Goal: Task Accomplishment & Management: Use online tool/utility

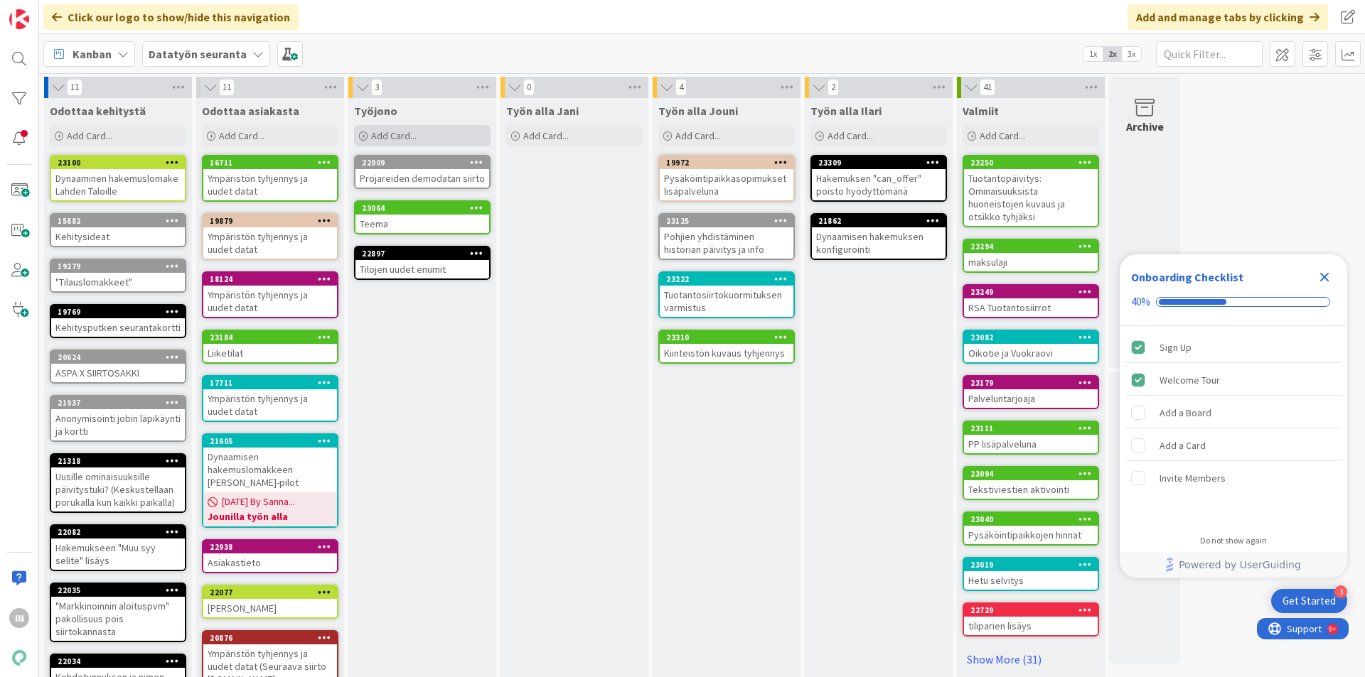
click at [365, 138] on icon at bounding box center [363, 136] width 9 height 9
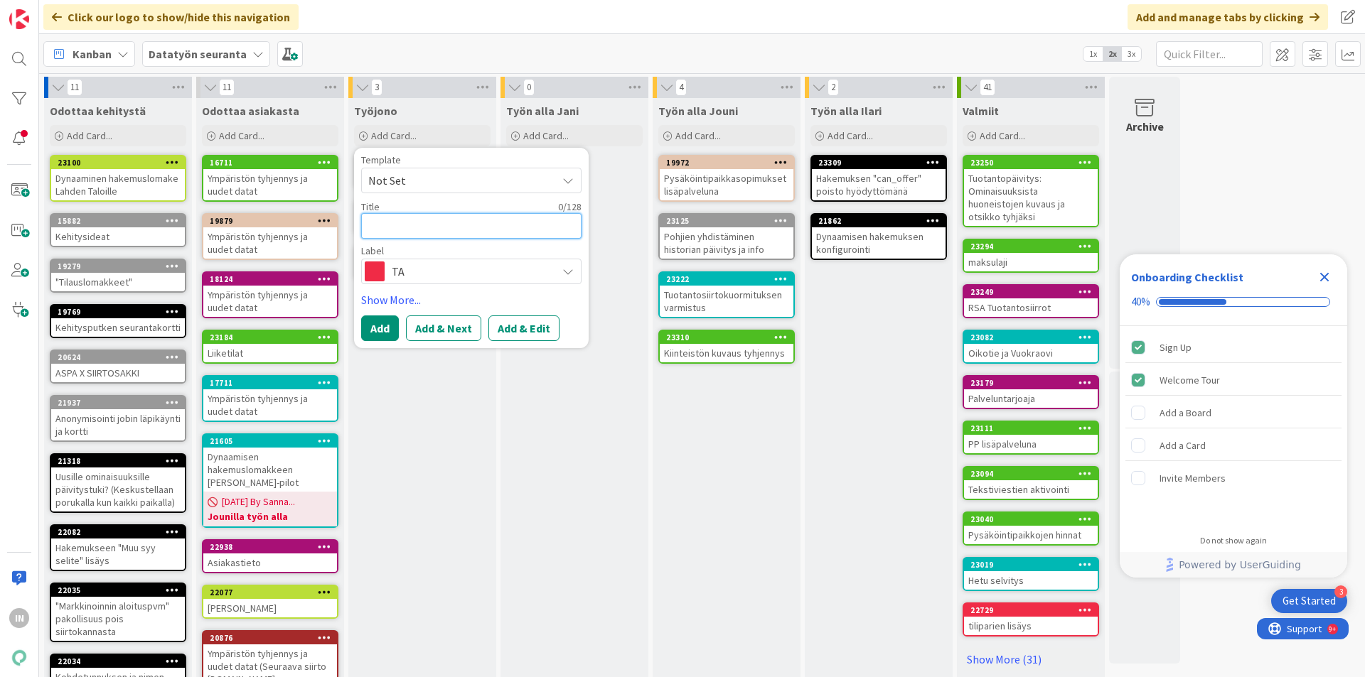
paste textarea "UUDISKOHTEEN PERUSTAMINEN - ASO/Tehdaskartanonkatu 34"
type textarea "x"
type textarea "UUDISKOHTEEN PERUSTAMINEN - ASO/Tehdaskartanonkatu 34"
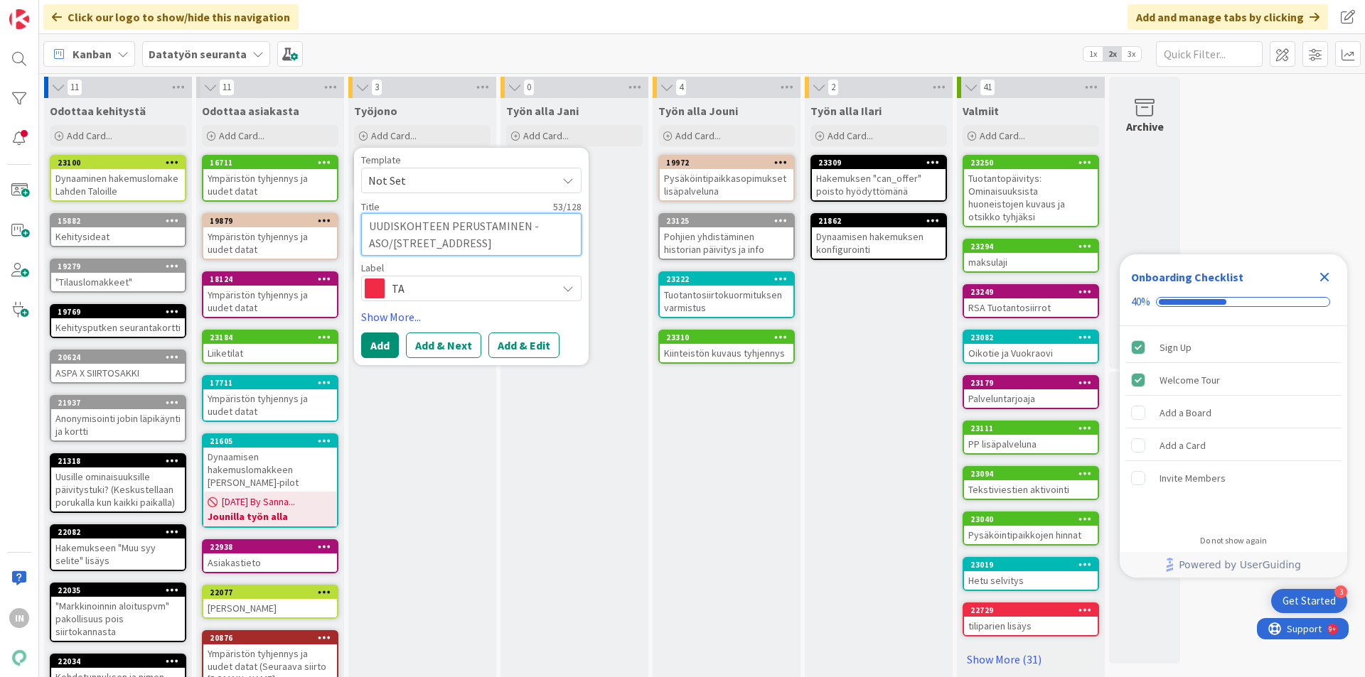
type textarea "x"
type textarea "UUDISKOHTEEN PERUSTAMINEN - ASO/Tehdaskartanonkatu 34"
paste textarea "ma 22.9.2025 tuotantoon"
type textarea "x"
type textarea "UUDISKOHTEEN PERUSTAMINEN - ASO/Tehdaskartanonkatu 34 ma 22.9.2025 tuotantoon"
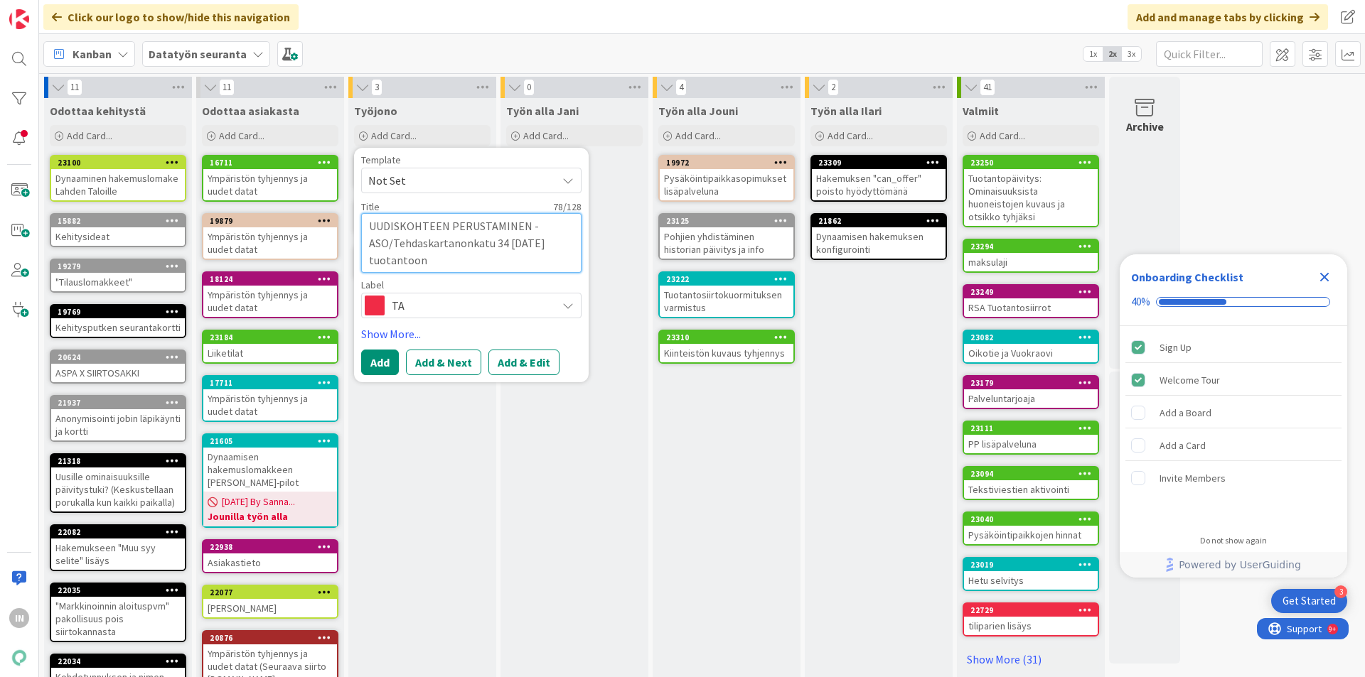
click at [409, 259] on textarea "UUDISKOHTEEN PERUSTAMINEN - ASO/Tehdaskartanonkatu 34 ma 22.9.2025 tuotantoon" at bounding box center [471, 243] width 220 height 60
type textarea "x"
type textarea "UUDISKOHTEEN PERUSTAMINEN - ASO/Tehdaskartanonkatu 34 ma 22.9.2025"
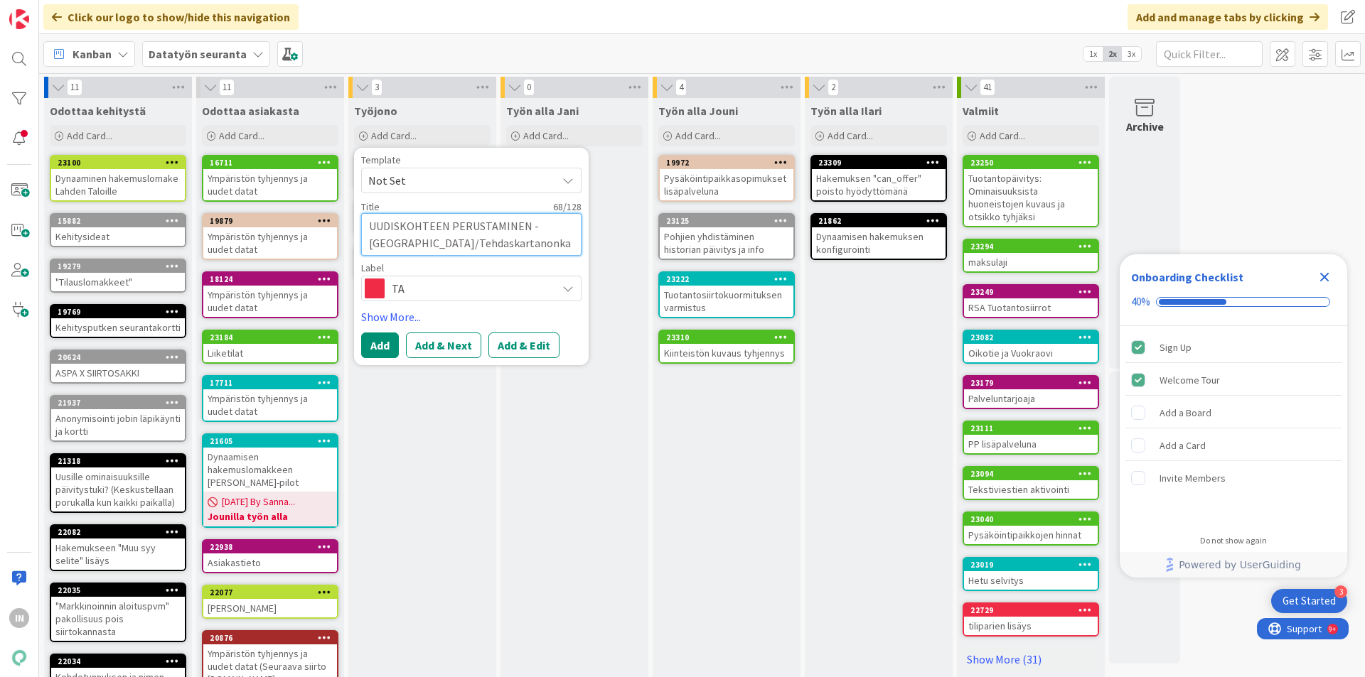
click at [493, 242] on textarea "UUDISKOHTEEN PERUSTAMINEN - ASO/Tehdaskartanonkatu 34 ma 22.9.2025" at bounding box center [471, 234] width 220 height 43
type textarea "x"
type textarea "UUDISKOHTEEN PERUSTAMINEN - ASO/Tehdaskartanonkatu -34 ma 22.9.2025"
type textarea "x"
type textarea "UUDISKOHTEEN PERUSTAMINEN - ASO/Tehdaskartanonkatu - 34 ma 22.9.2025"
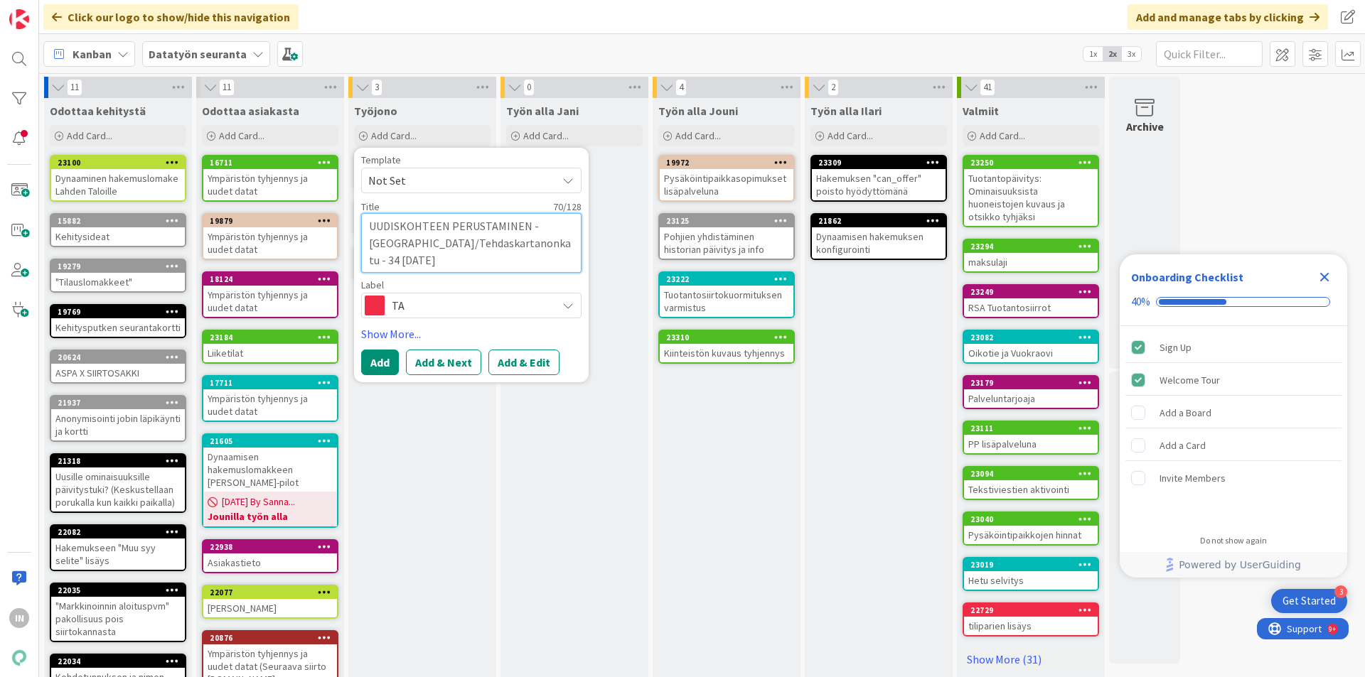
type textarea "x"
type textarea "UUDISKOHTEEN PERUSTAMINEN - ASO/Tehdaskartanonkatu -34 ma 22.9.2025"
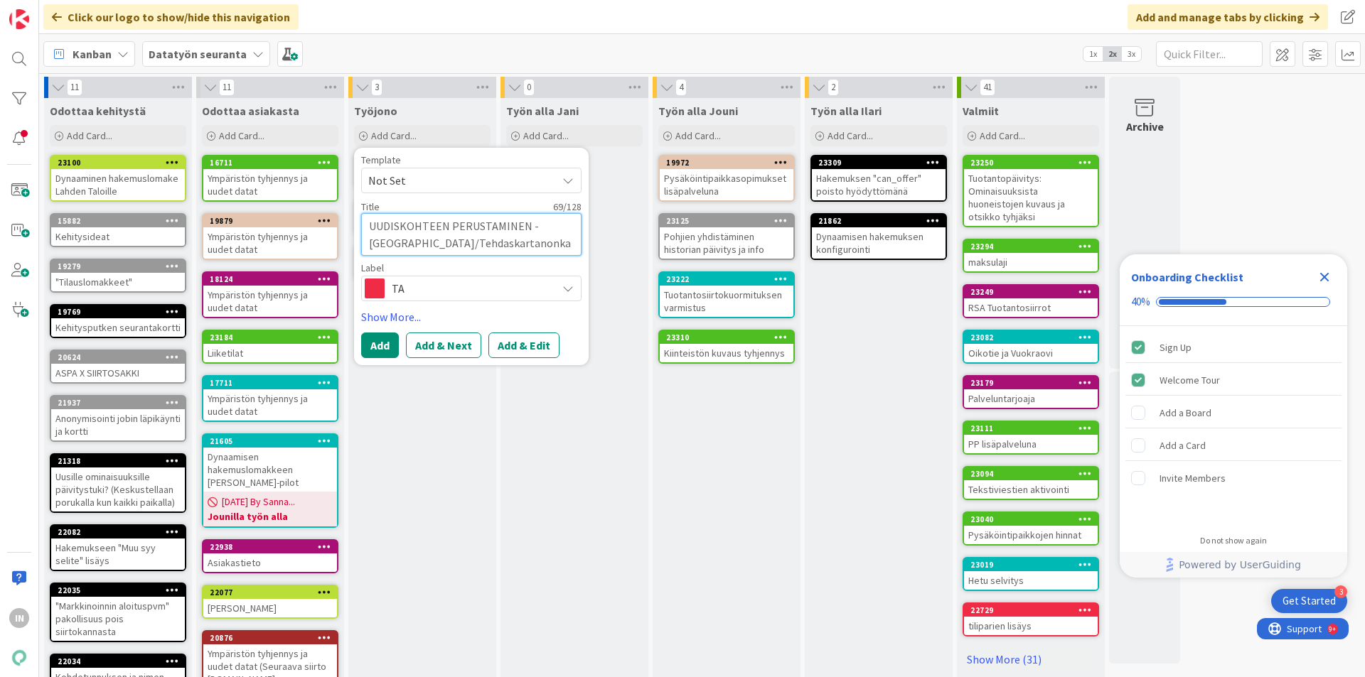
type textarea "x"
type textarea "UUDISKOHTEEN PERUSTAMINEN - ASO/Tehdaskartanonkatu 34 ma 22.9.2025"
paste textarea "tuotantoon"
type textarea "x"
type textarea "UUDISKOHTEEN PERUSTAMINEN - ASO/Tehdaskartanonkatu 34 tuotantoonma 22.9.2025"
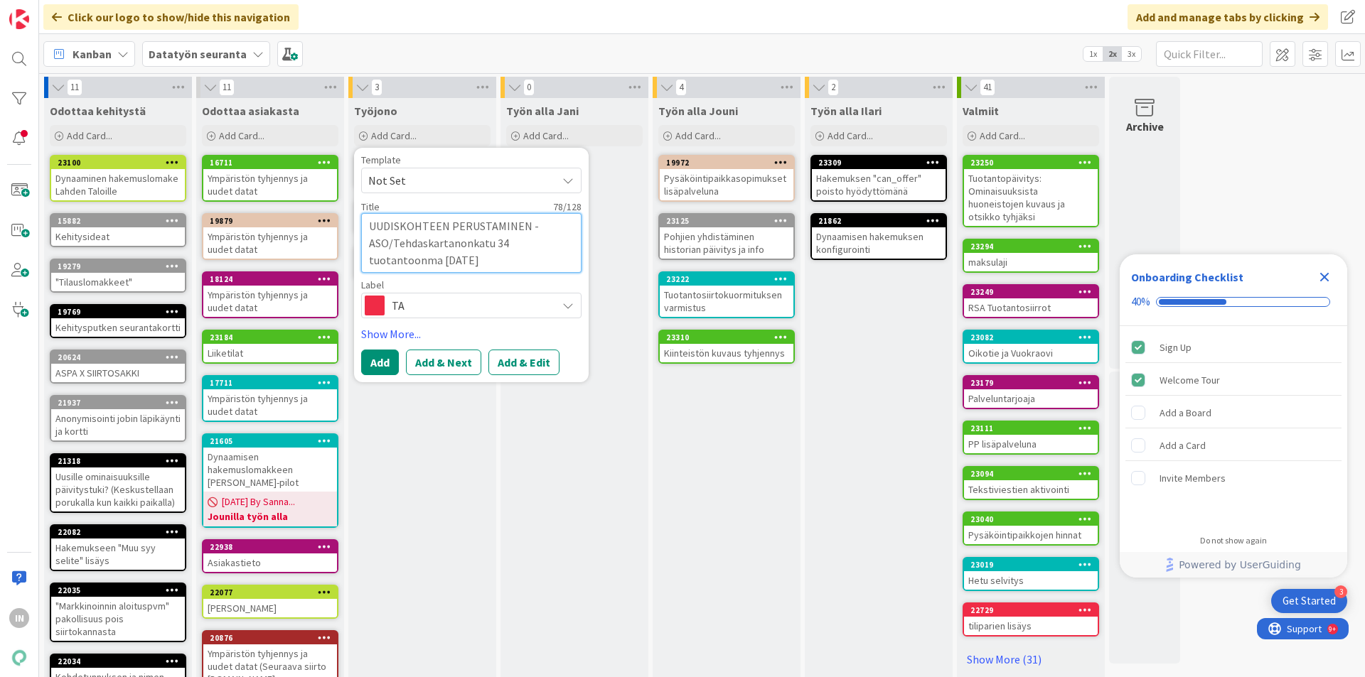
type textarea "x"
type textarea "UUDISKOHTEEN PERUSTAMINEN - ASO/Tehdaskartanonkatu 34 tuotantoon ma 22.9.2025"
type textarea "x"
type textarea "UUDISKOHTEEN PERUSTAMINEN - ASO/Tehdaskartanonkatu 34 -tuotantoon ma 22.9.2025"
type textarea "x"
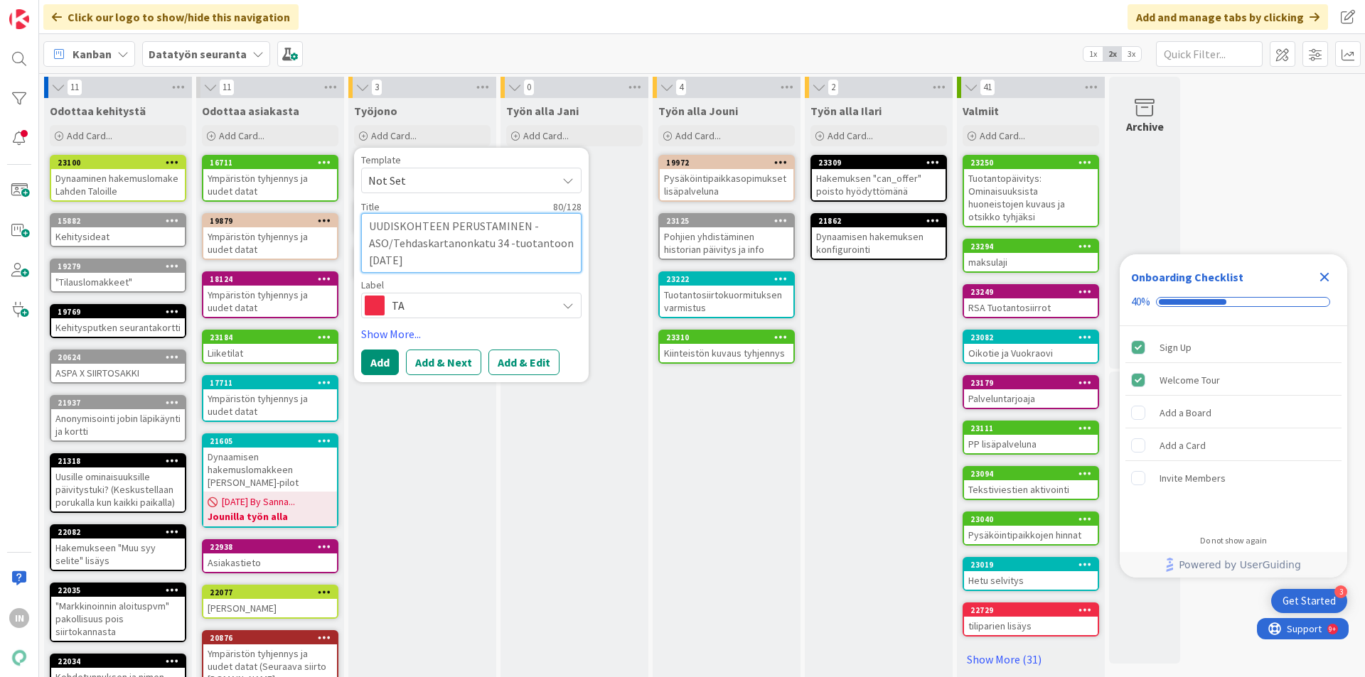
type textarea "UUDISKOHTEEN PERUSTAMINEN - ASO/Tehdaskartanonkatu 34 - tuotantoon ma 22.9.2025"
type textarea "x"
type textarea "UUDISKOHTEEN PERUSTAMINEN - ASO/Tehdaskartanonkatu 34 - uotantoon ma 22.9.2025"
type textarea "x"
type textarea "UUDISKOHTEEN PERUSTAMINEN - ASO/Tehdaskartanonkatu 34 - Tuotantoon ma 22.9.2025"
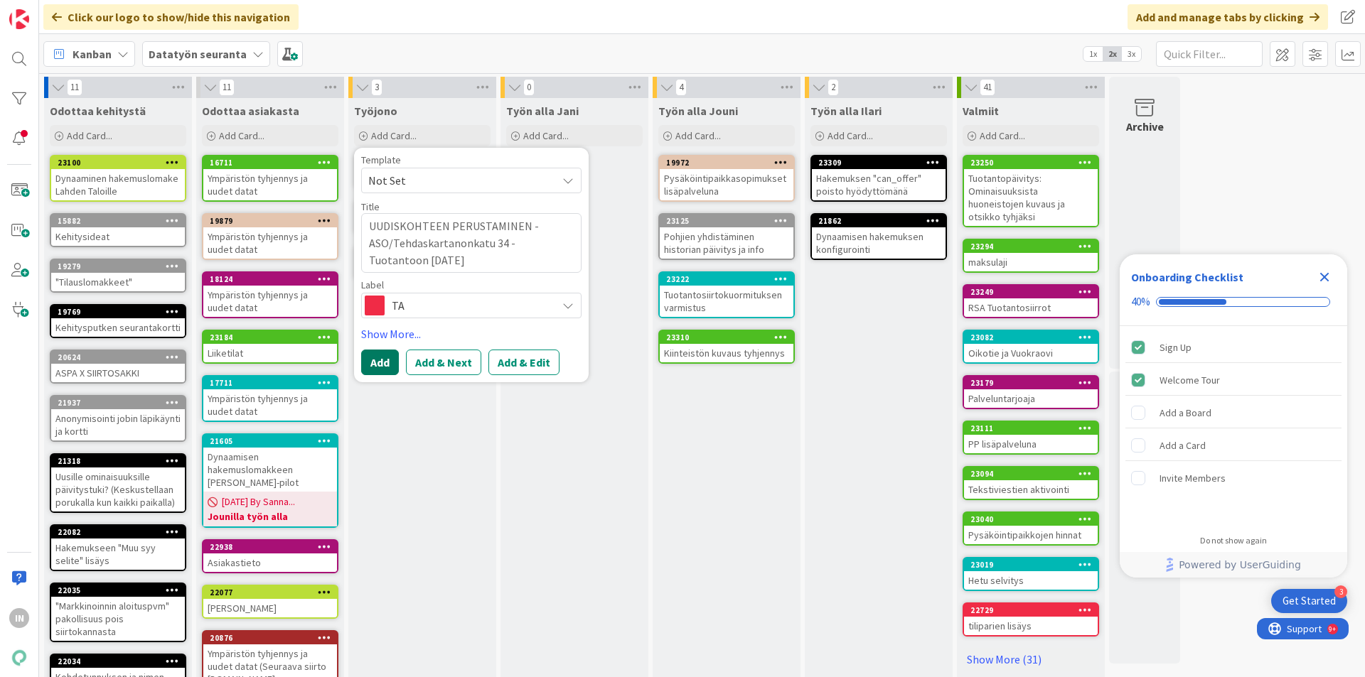
click at [377, 360] on button "Add" at bounding box center [380, 363] width 38 height 26
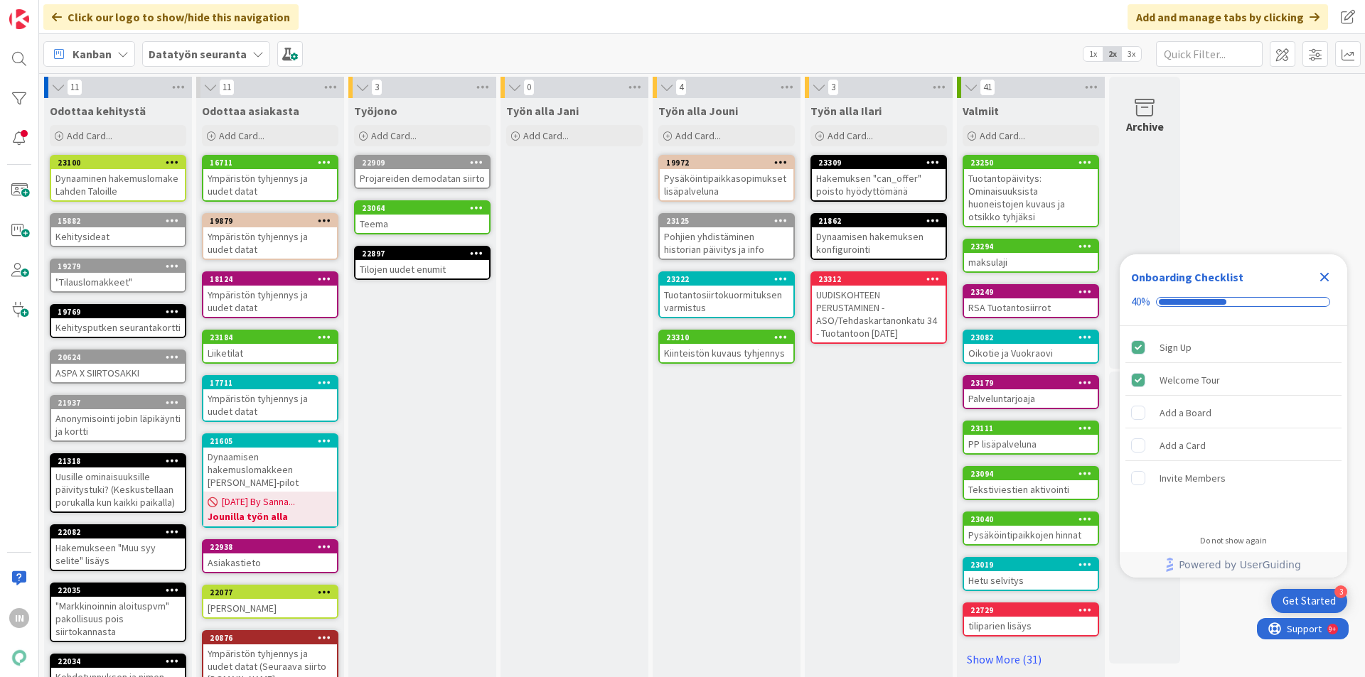
click at [864, 307] on div "UUDISKOHTEEN PERUSTAMINEN - ASO/Tehdaskartanonkatu 34 - Tuotantoon ma 22.9.2025" at bounding box center [879, 314] width 134 height 57
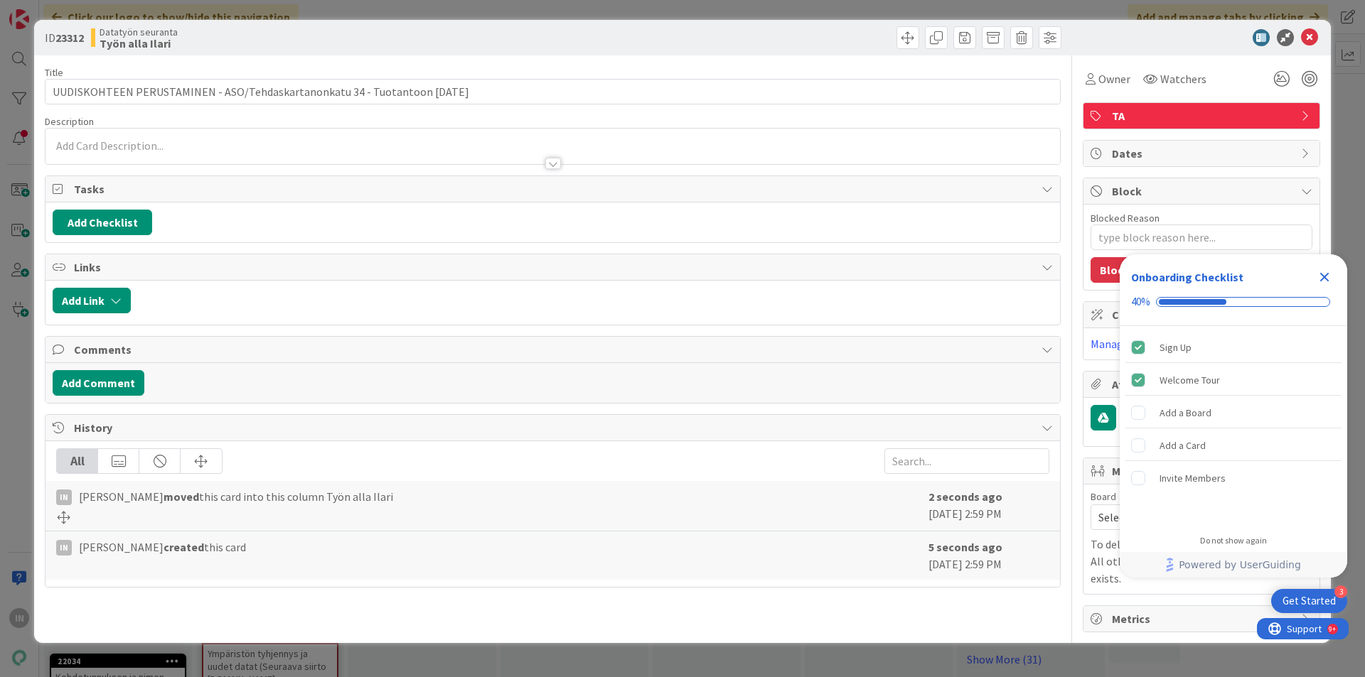
click at [196, 138] on div at bounding box center [552, 147] width 1014 height 36
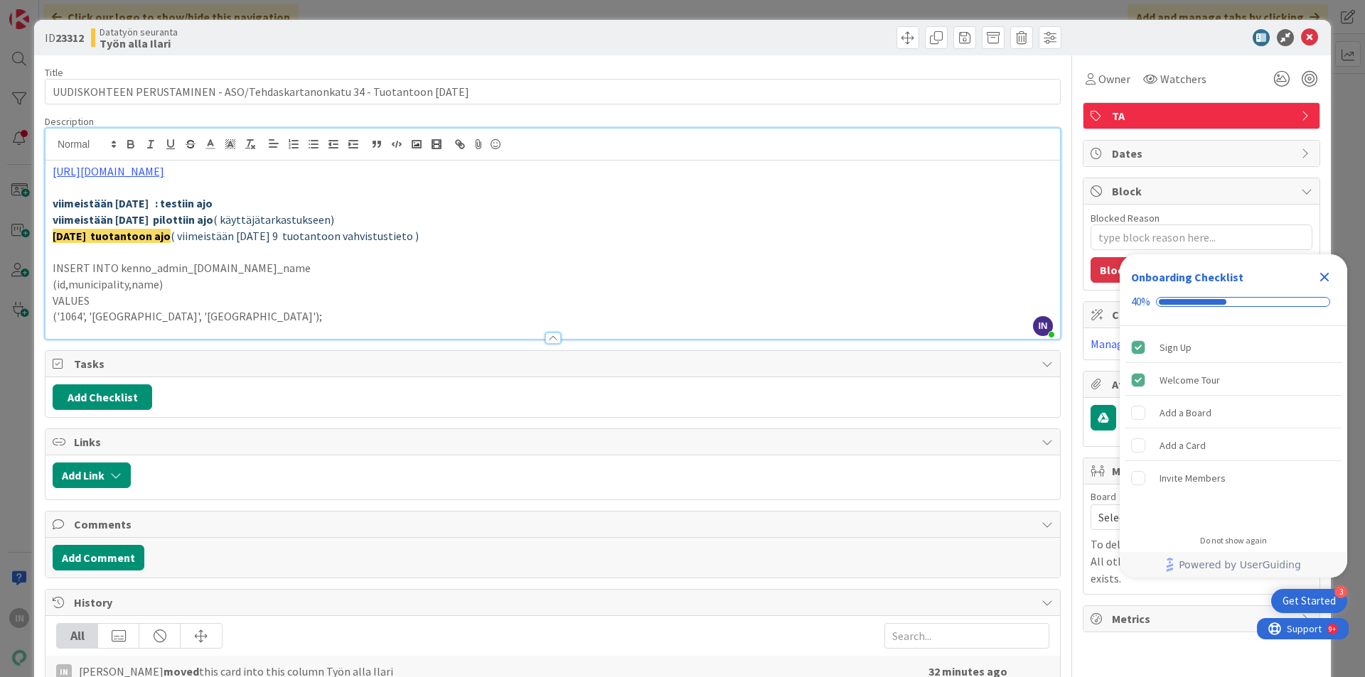
type textarea "x"
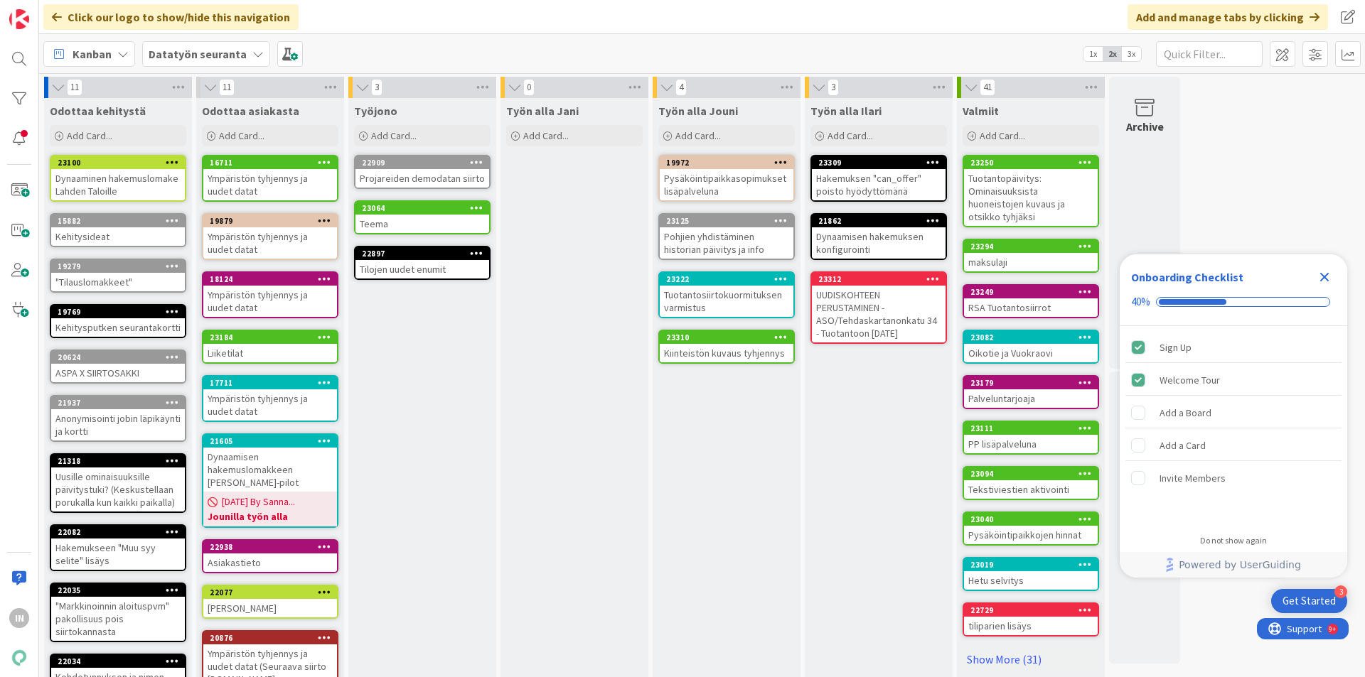
click at [883, 307] on div "UUDISKOHTEEN PERUSTAMINEN - ASO/Tehdaskartanonkatu 34 - Tuotantoon ma 22.9.2025" at bounding box center [879, 314] width 134 height 57
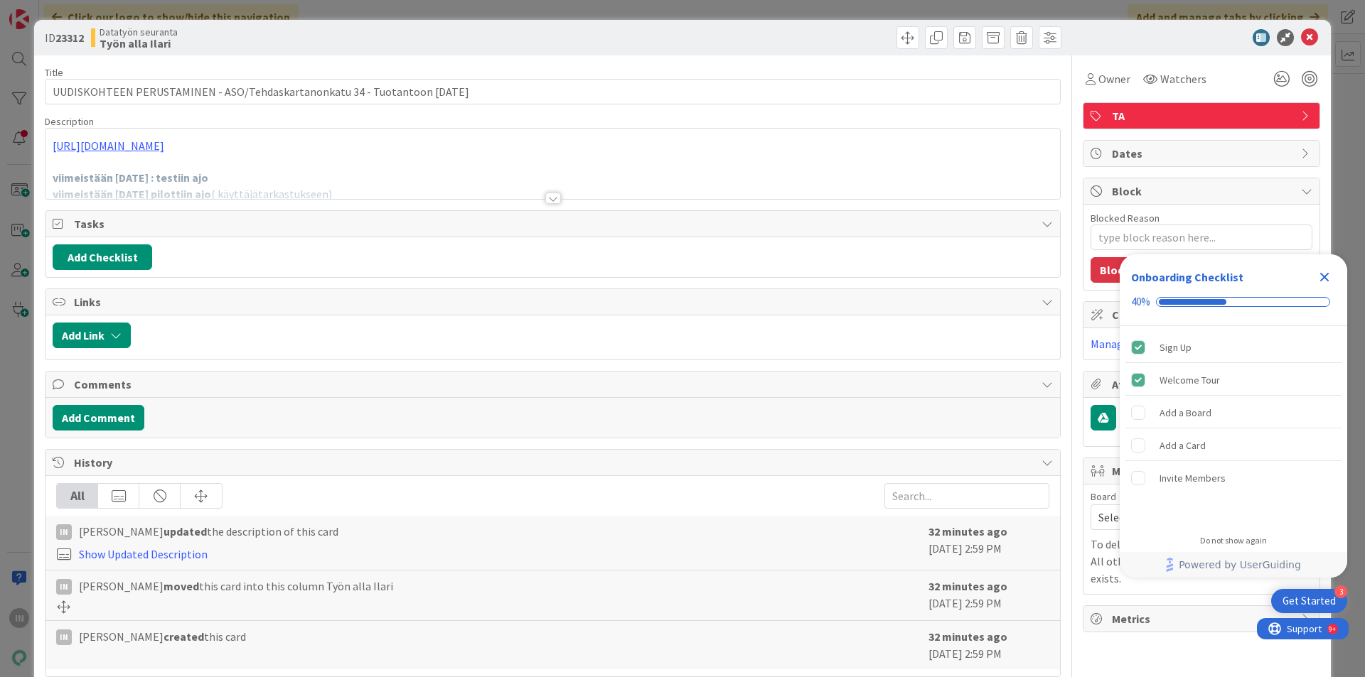
click at [320, 177] on div at bounding box center [552, 181] width 1014 height 36
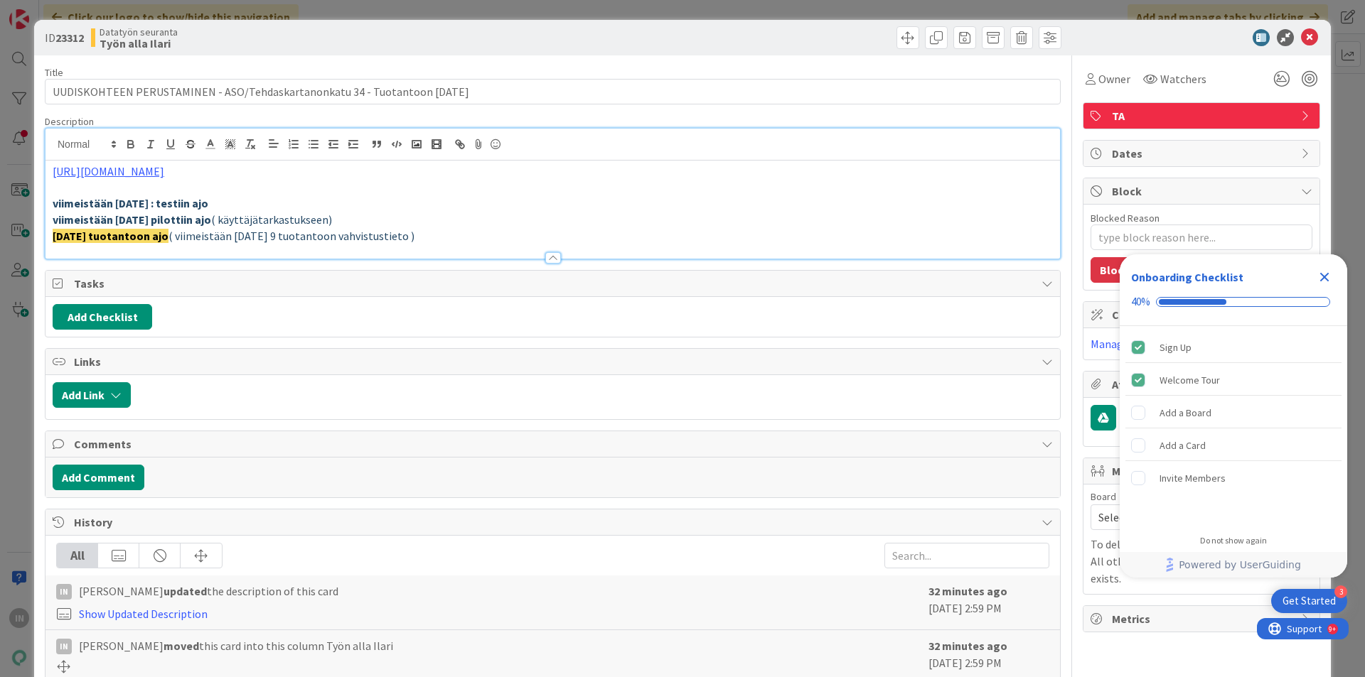
click at [510, 235] on p "ma 22.9.2025 tuotantoon ajo ( viimeistään ma 22.9.2025 klo 9 tuotantoon vahvist…" at bounding box center [553, 236] width 1000 height 16
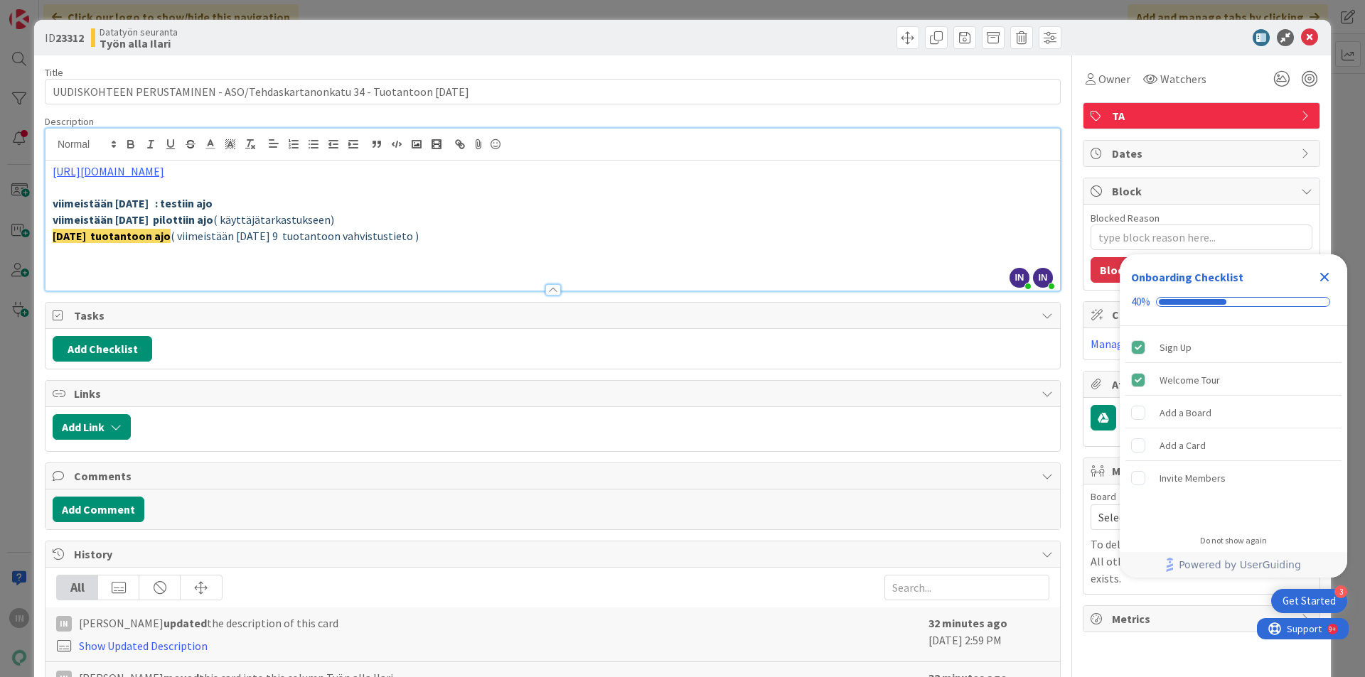
paste div
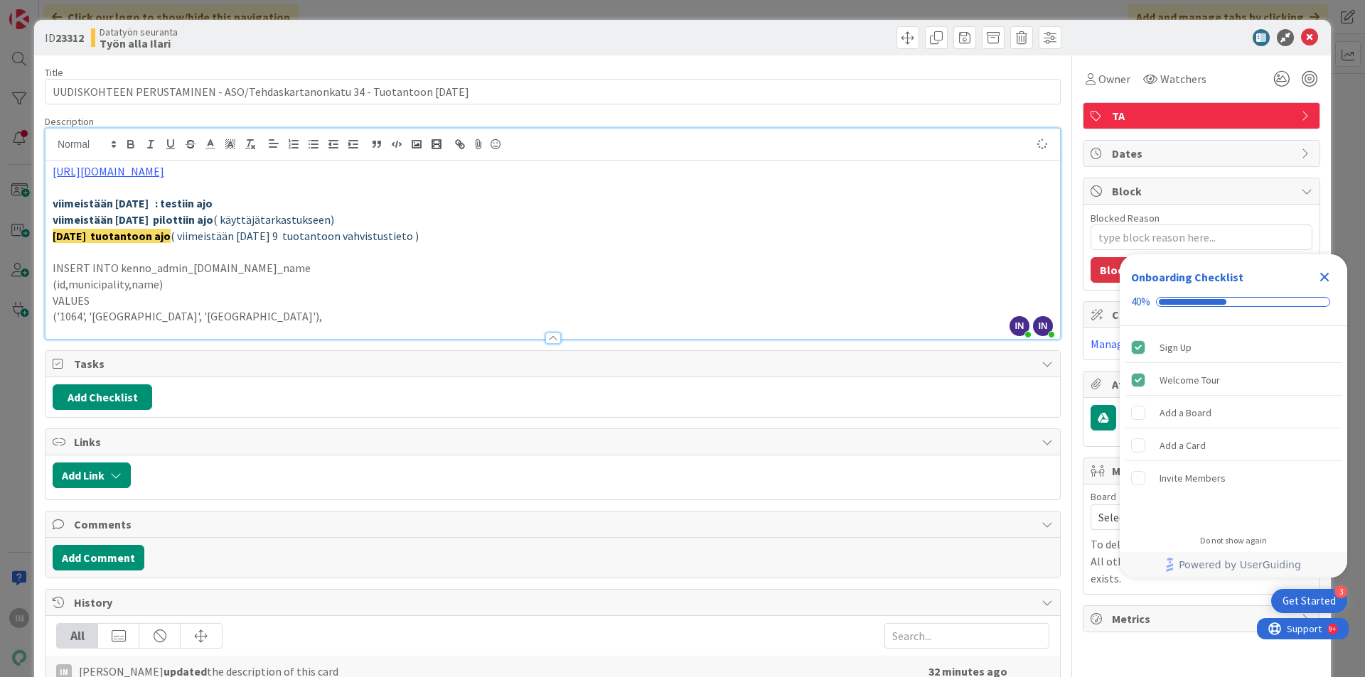
type textarea "x"
click at [1302, 41] on icon at bounding box center [1309, 37] width 17 height 17
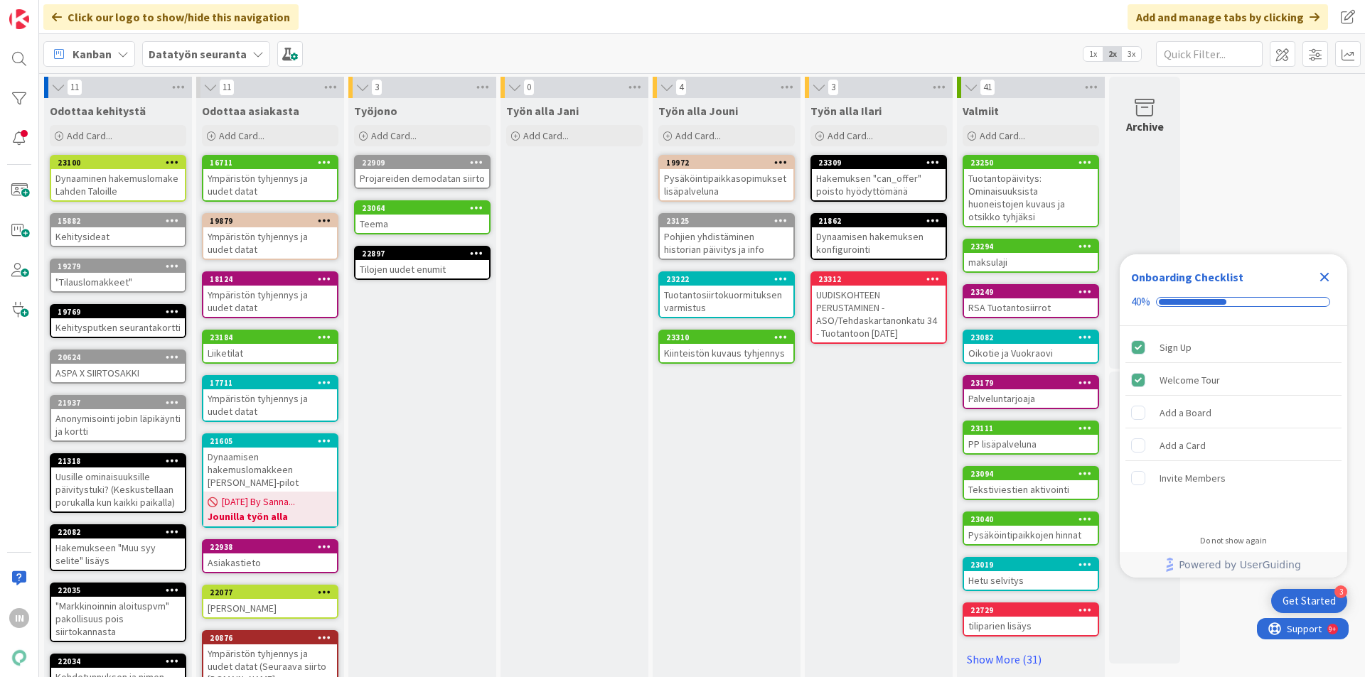
click at [873, 311] on div "UUDISKOHTEEN PERUSTAMINEN - ASO/Tehdaskartanonkatu 34 - Tuotantoon ma 22.9.2025" at bounding box center [879, 314] width 134 height 57
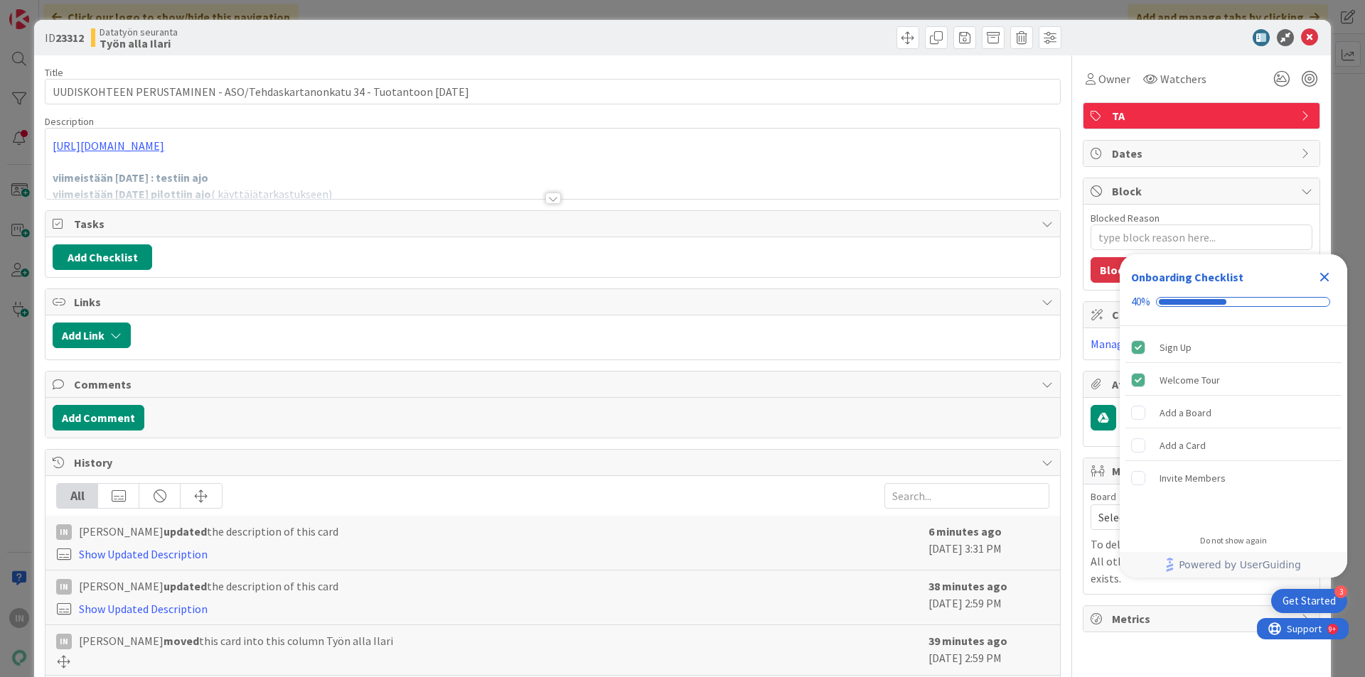
click at [387, 177] on div at bounding box center [552, 181] width 1014 height 36
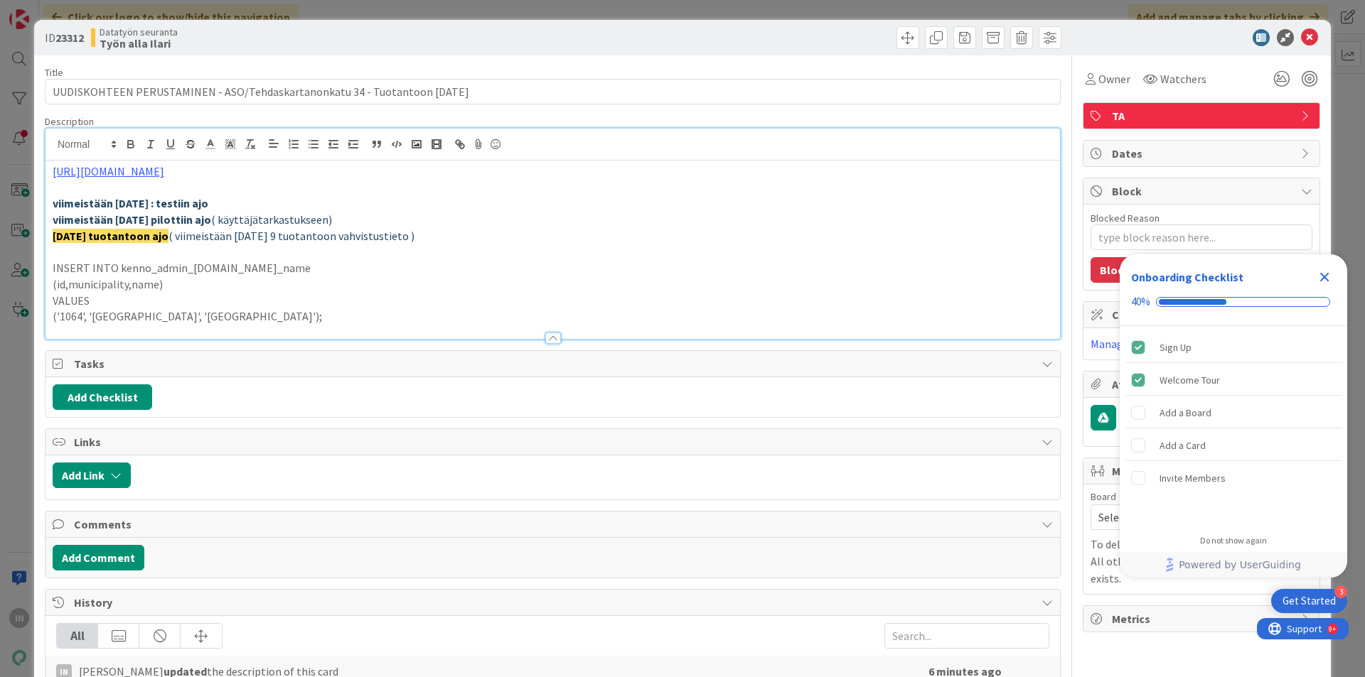
click at [321, 293] on p "VALUES" at bounding box center [553, 301] width 1000 height 16
click at [257, 254] on p at bounding box center [553, 252] width 1000 height 16
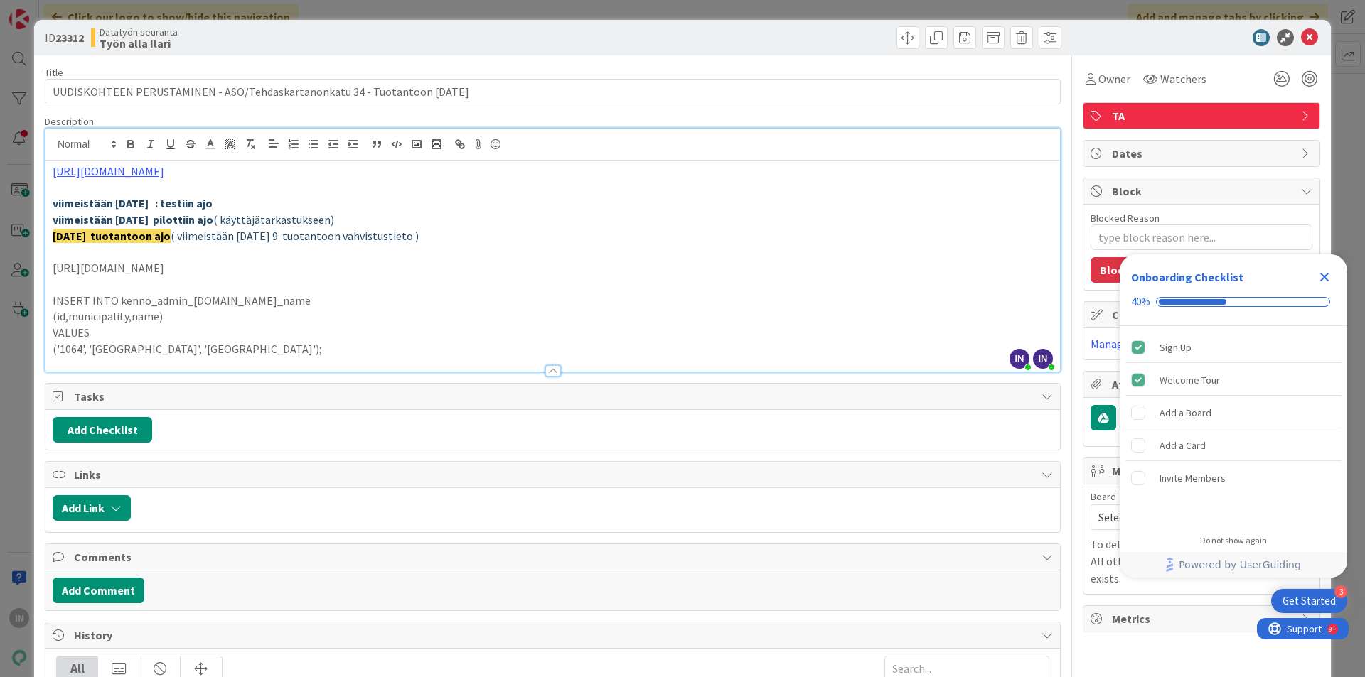
type textarea "x"
type input "https://drive.google.com/drive/folders/1wHOtVkC048jElA0_nP-5aQkhf73XXU7Y"
click at [338, 290] on div "https://drive.google.com/drive/folders/1wHOtVkC048jElA0_nP-5aQkhf73XXU7Y" at bounding box center [239, 296] width 218 height 28
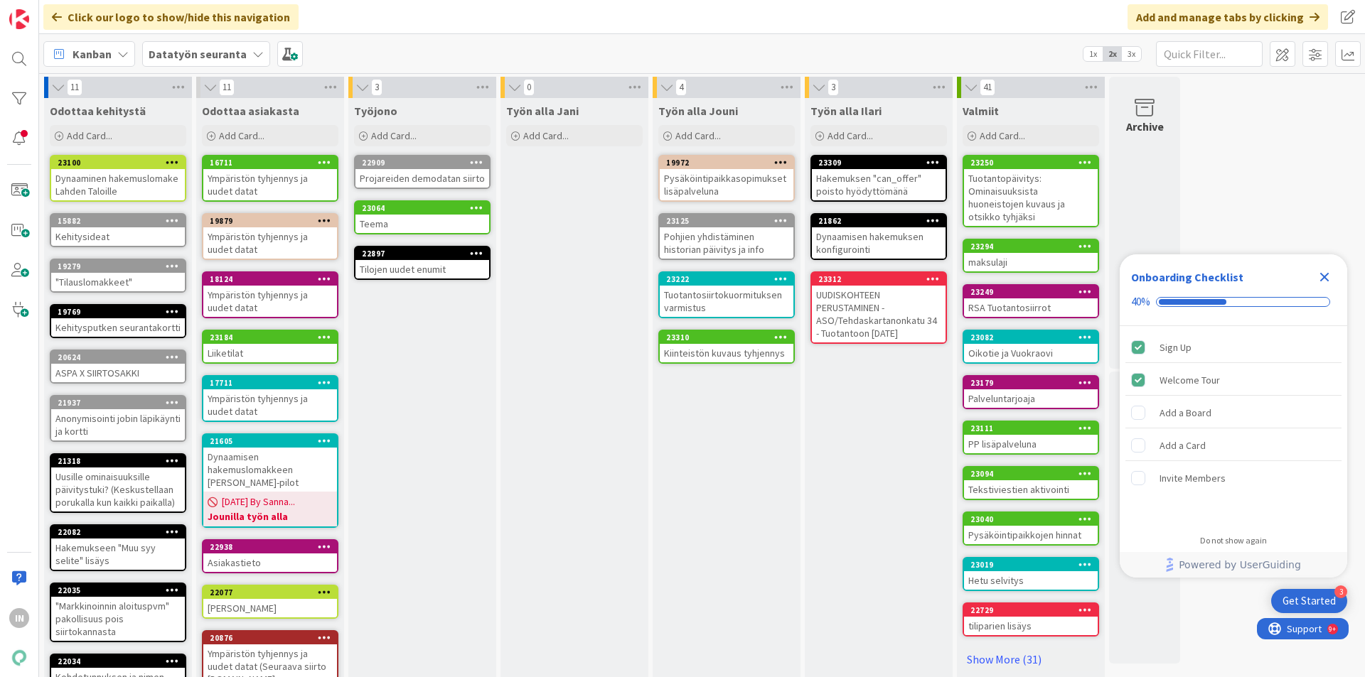
click at [819, 299] on div "UUDISKOHTEEN PERUSTAMINEN - ASO/Tehdaskartanonkatu 34 - Tuotantoon ma 22.9.2025" at bounding box center [879, 314] width 134 height 57
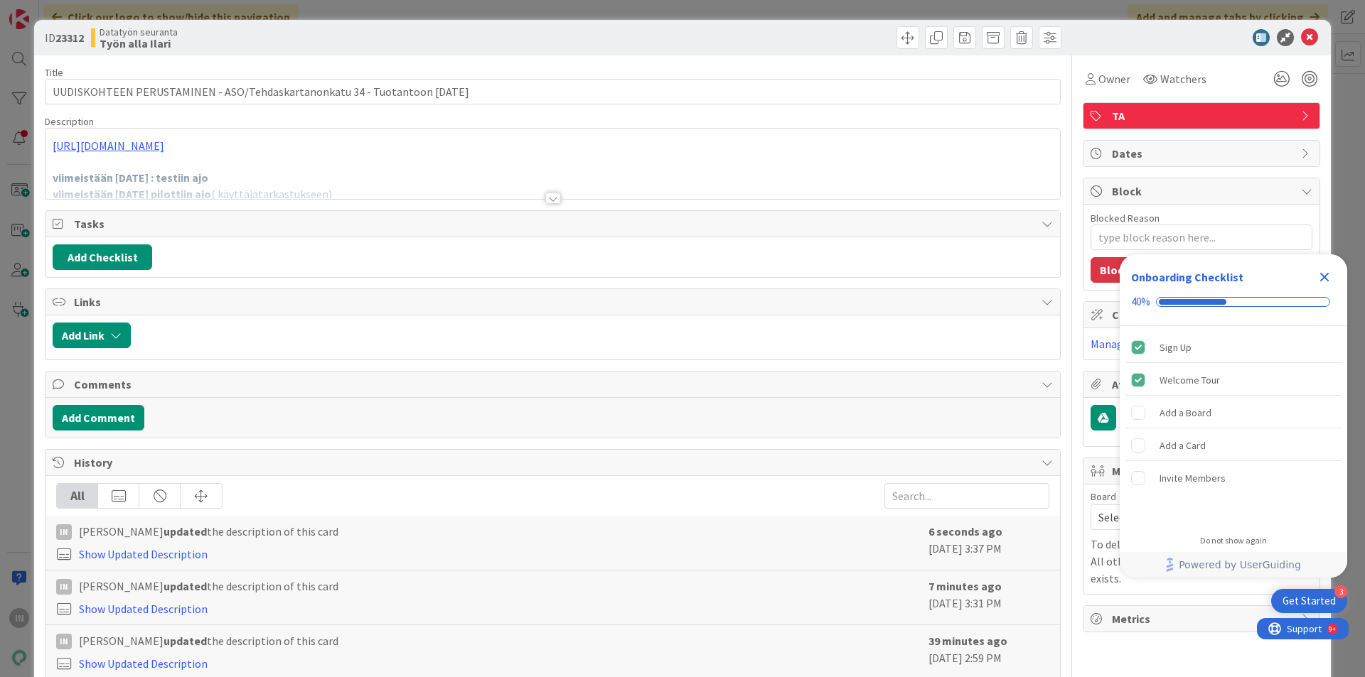
click at [265, 177] on div at bounding box center [552, 181] width 1014 height 36
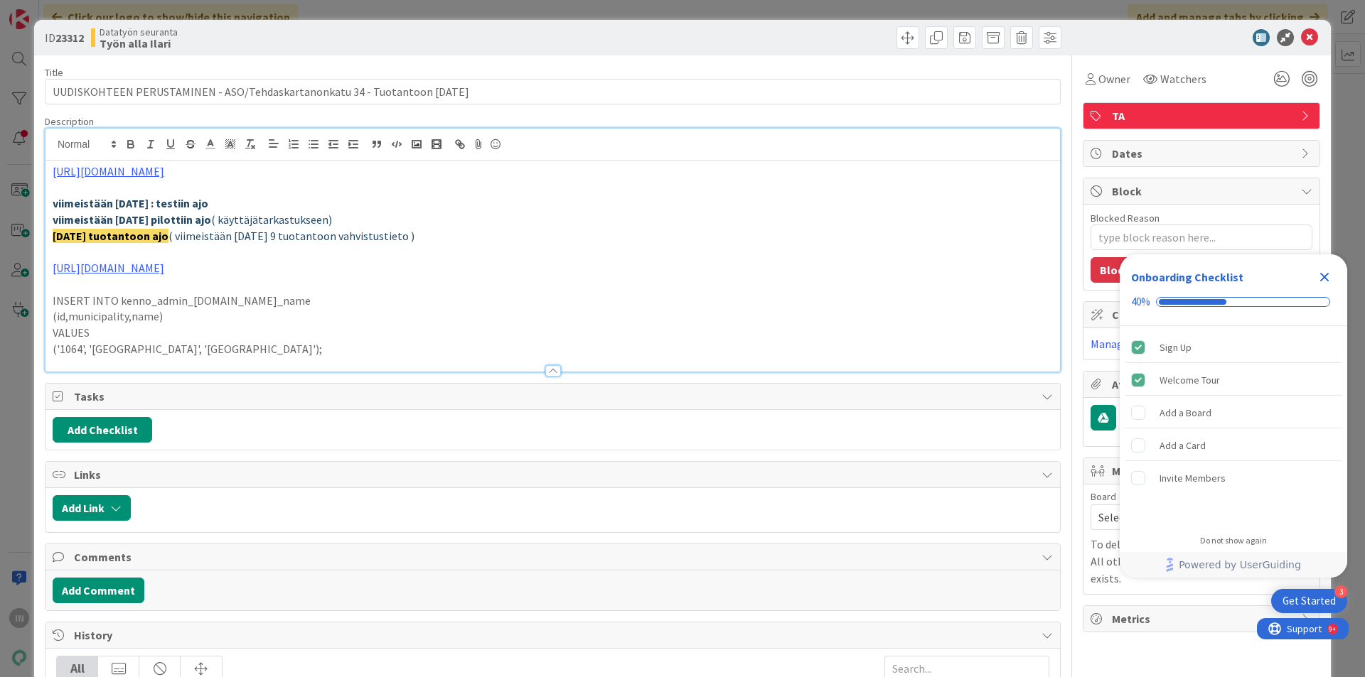
click at [448, 268] on p "https://drive.google.com/drive/folders/1wHOtVkC048jElA0_nP-5aQkhf73XXU7Y" at bounding box center [553, 268] width 1000 height 16
type textarea "x"
type input "Työstetty data"
type textarea "x"
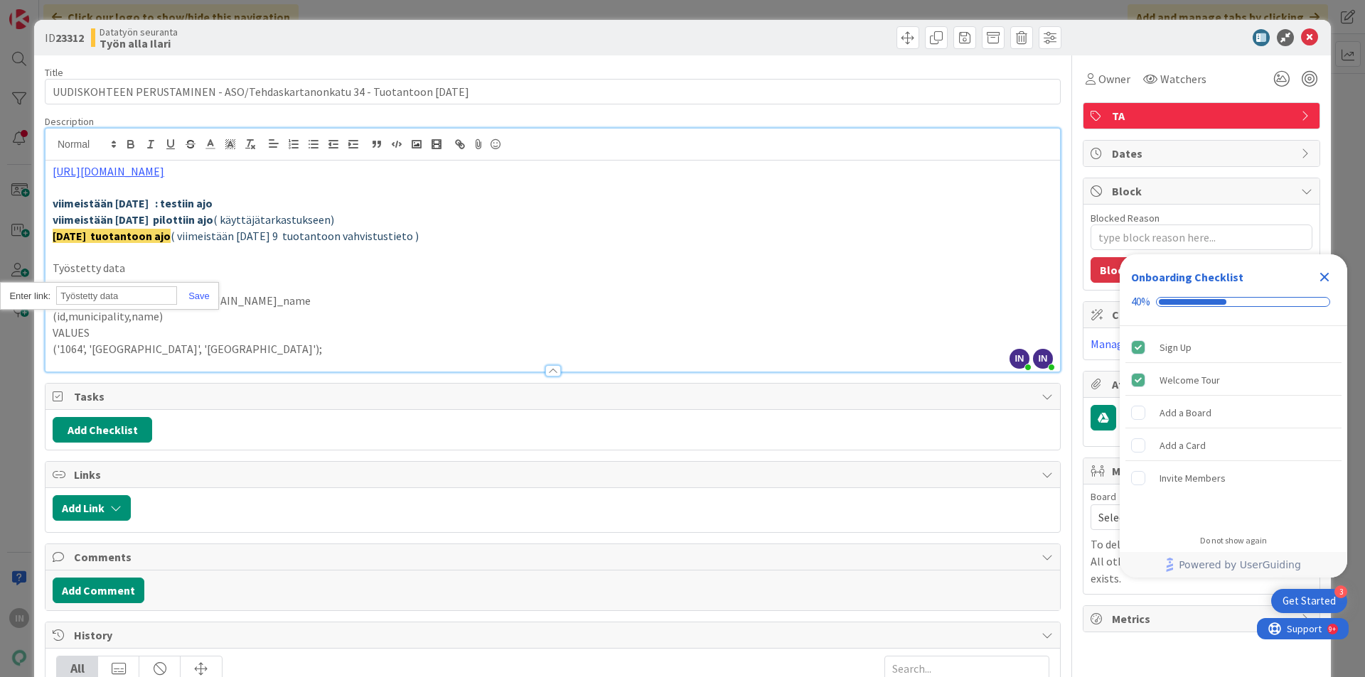
paste input "https://drive.google.com/drive/folders/1wHOtVkC048jElA0_nP-5aQkhf73XXU7Y"
type input "https://drive.google.com/drive/folders/1wHOtVkC048jElA0_nP-5aQkhf73XXU7Y"
type textarea "x"
click at [1301, 36] on icon at bounding box center [1309, 37] width 17 height 17
